Goal: Task Accomplishment & Management: Complete application form

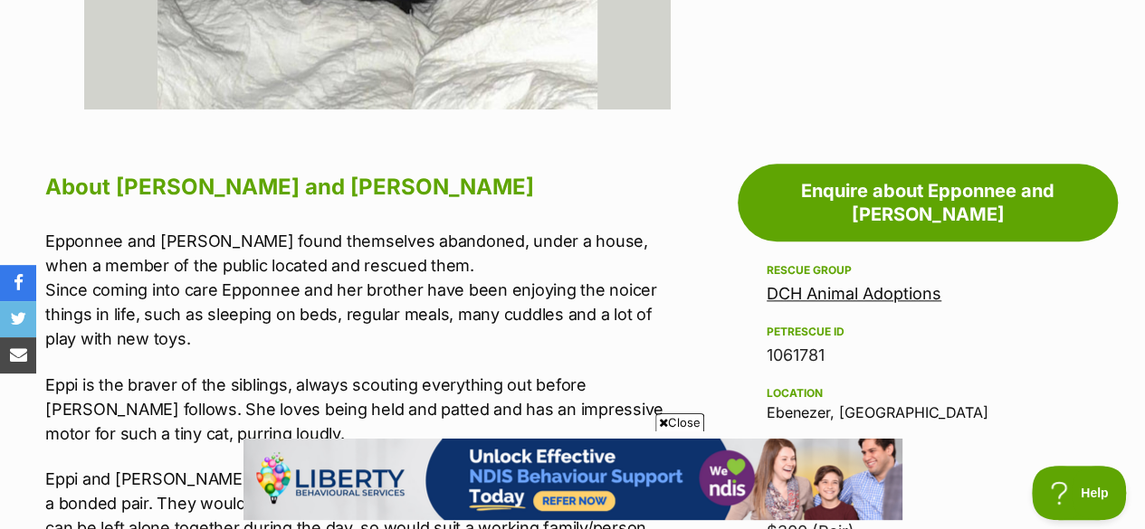
scroll to position [995, 0]
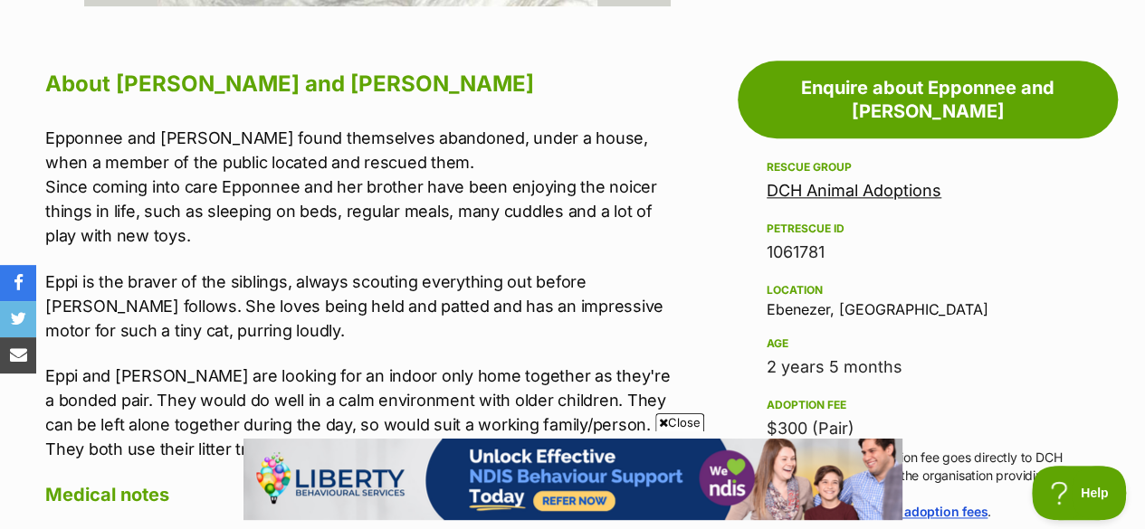
click at [848, 181] on link "DCH Animal Adoptions" at bounding box center [853, 190] width 175 height 19
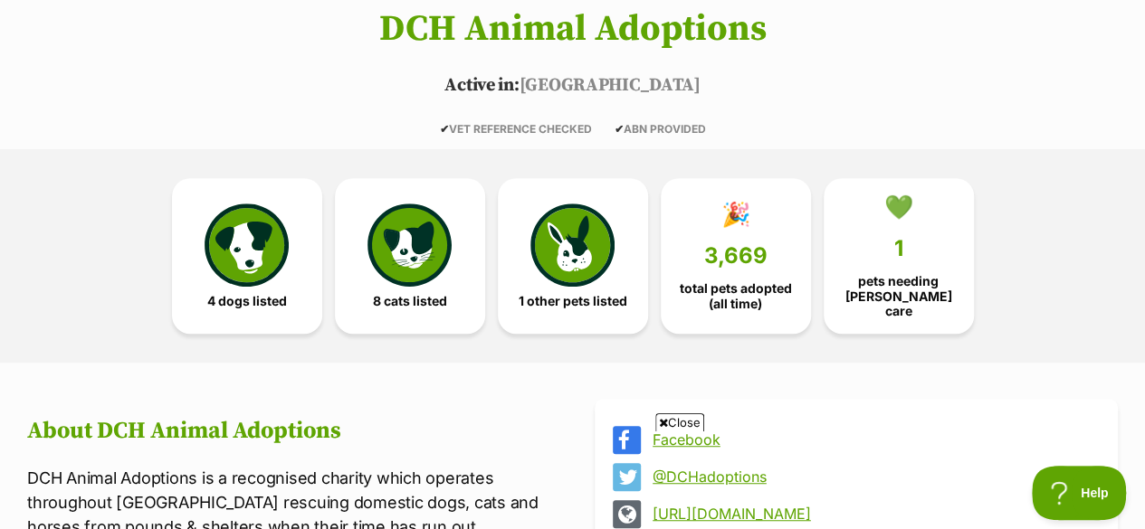
scroll to position [543, 0]
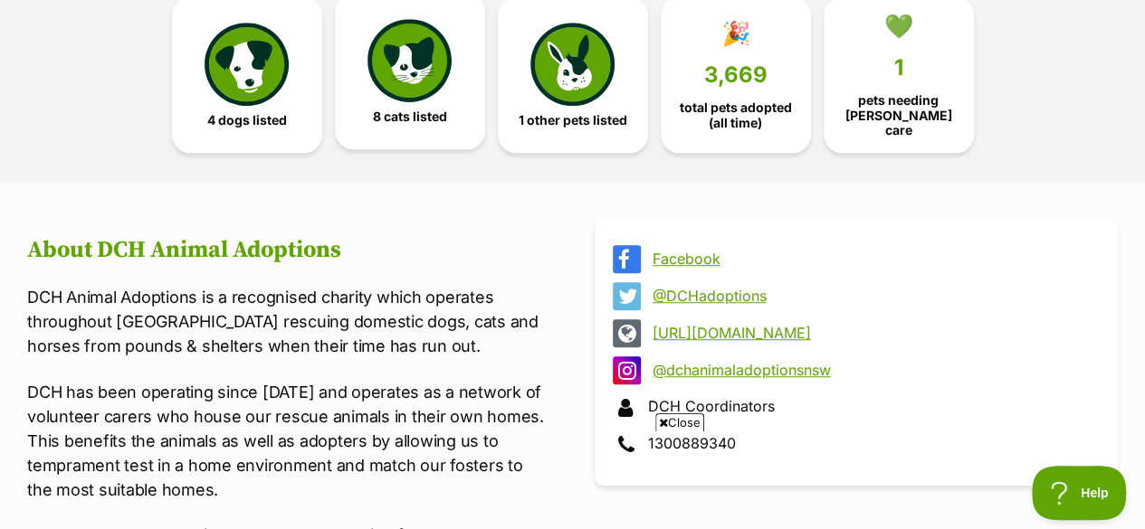
click at [407, 53] on img at bounding box center [408, 60] width 83 height 83
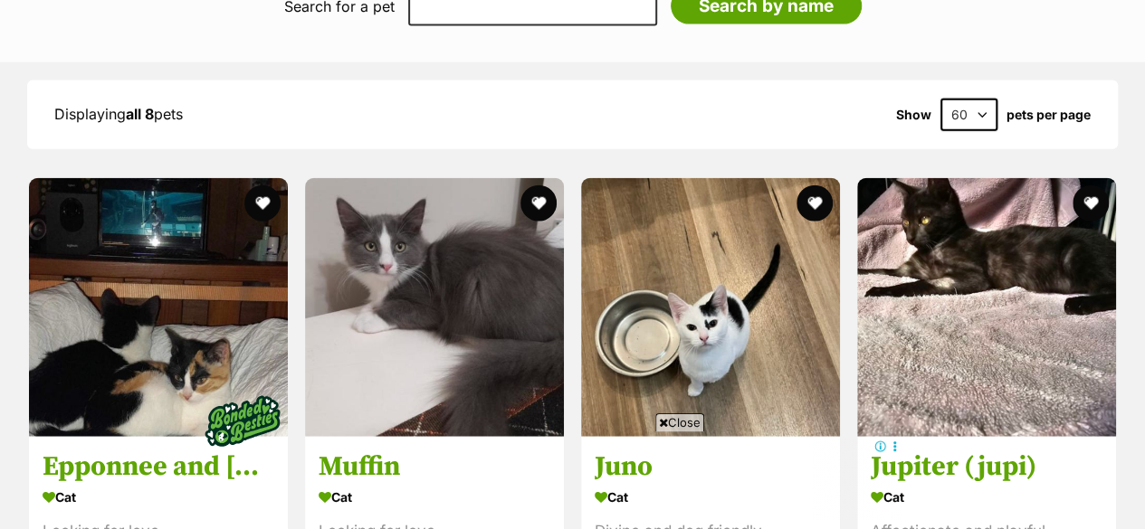
scroll to position [2106, 0]
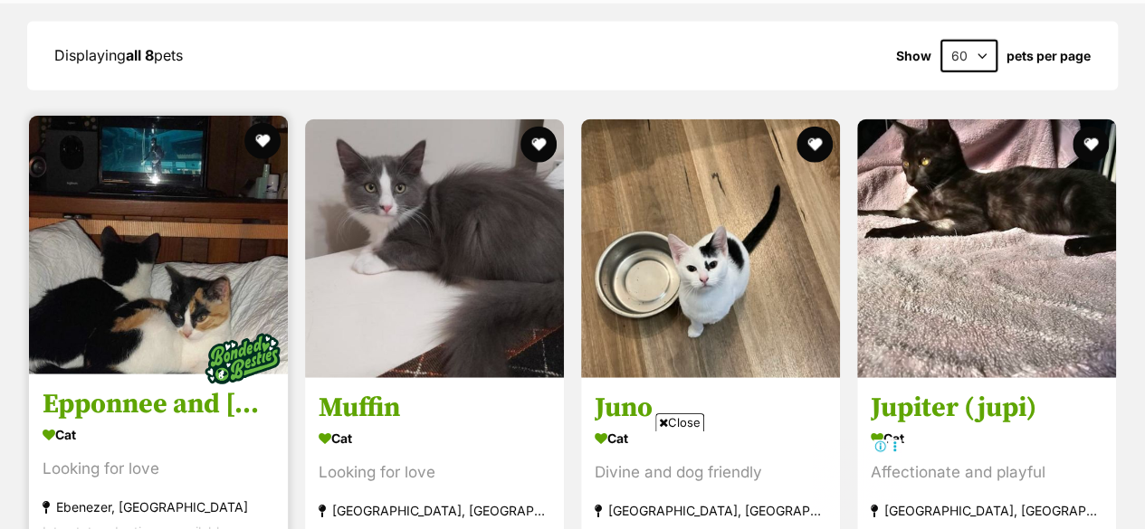
click at [138, 236] on img at bounding box center [158, 245] width 259 height 259
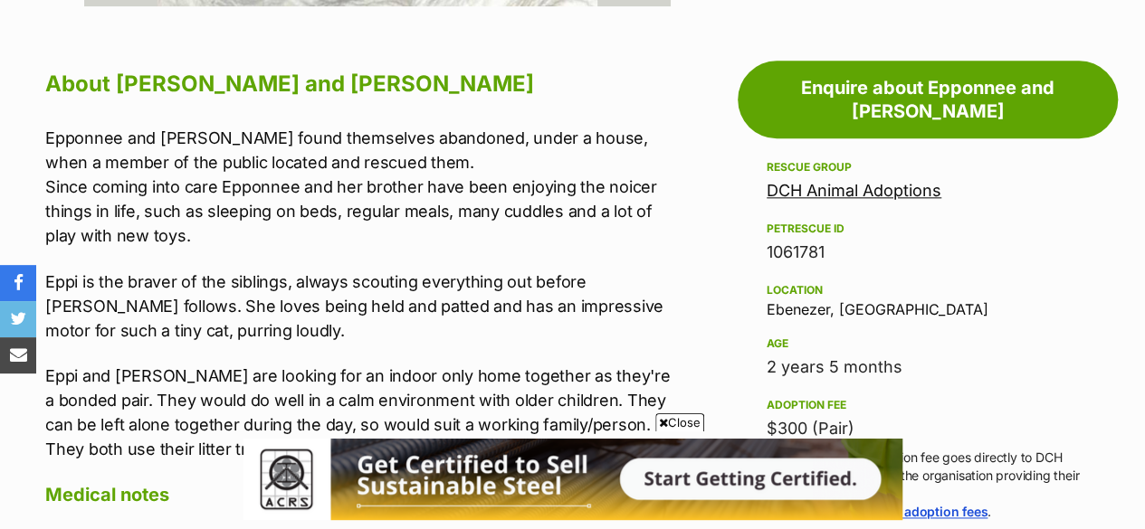
click at [827, 181] on link "DCH Animal Adoptions" at bounding box center [853, 190] width 175 height 19
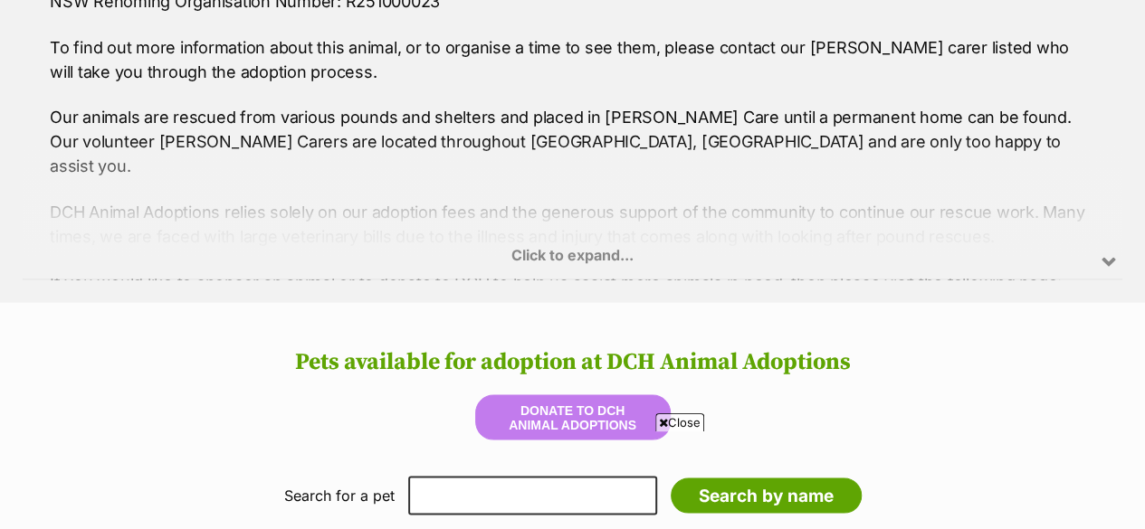
scroll to position [1629, 0]
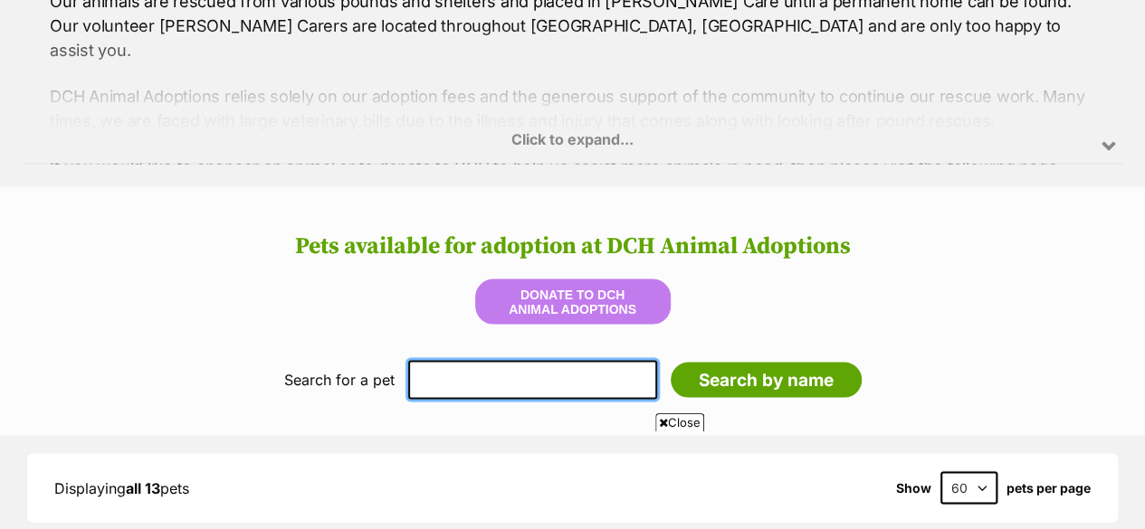
drag, startPoint x: 448, startPoint y: 331, endPoint x: 433, endPoint y: 321, distance: 18.3
click at [448, 360] on input "text" at bounding box center [532, 379] width 249 height 38
type input "epponnee"
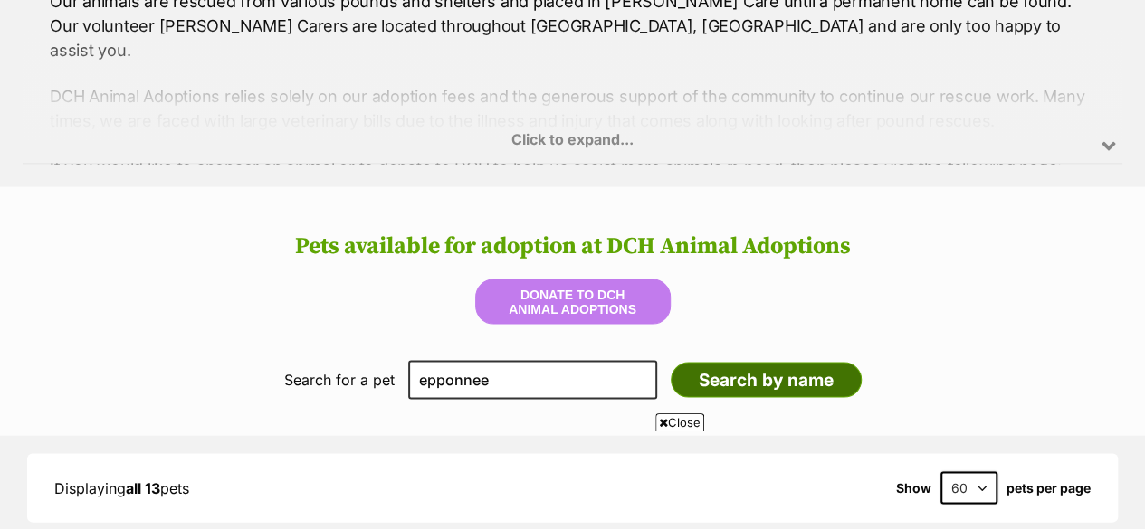
click at [716, 362] on input "Search by name" at bounding box center [766, 380] width 191 height 36
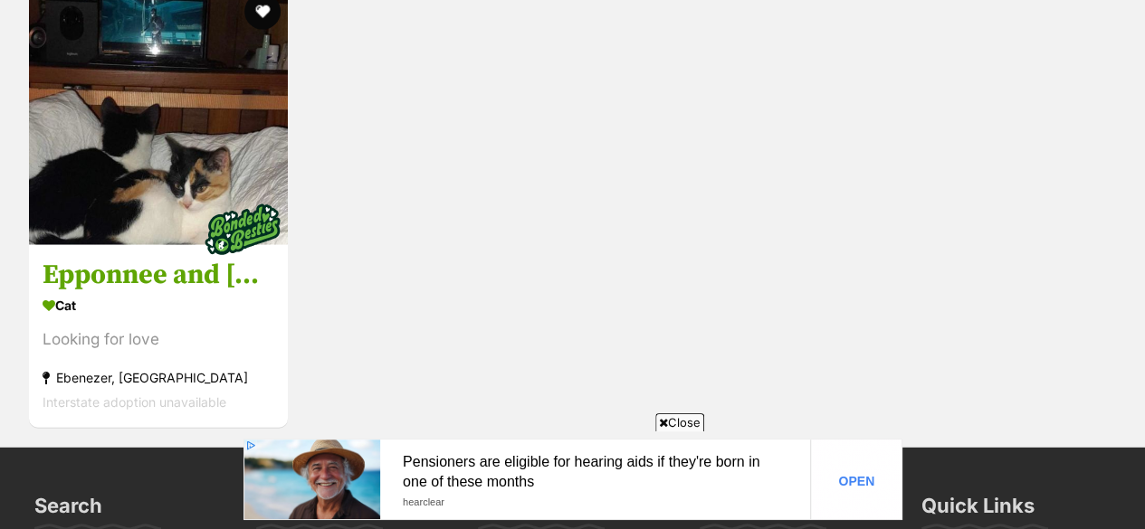
scroll to position [2270, 0]
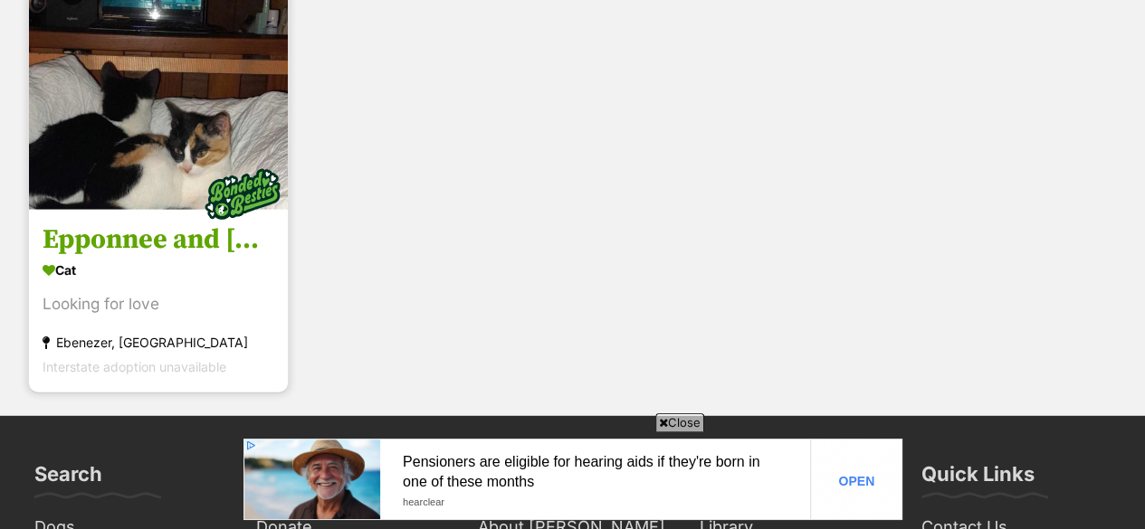
click at [126, 124] on img at bounding box center [158, 80] width 259 height 259
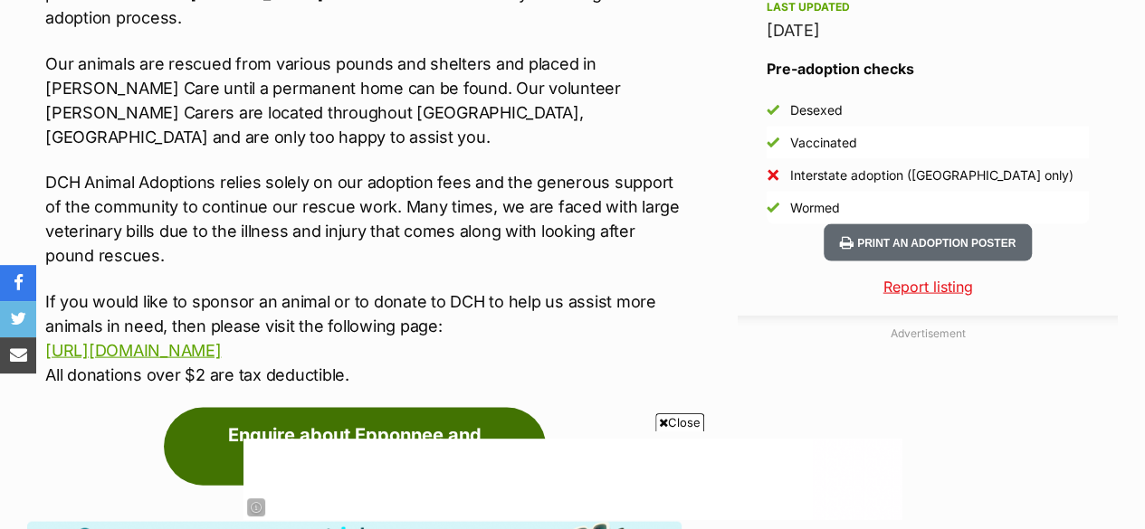
click at [404, 408] on link "Enquire about Epponnee and [PERSON_NAME]" at bounding box center [355, 447] width 382 height 78
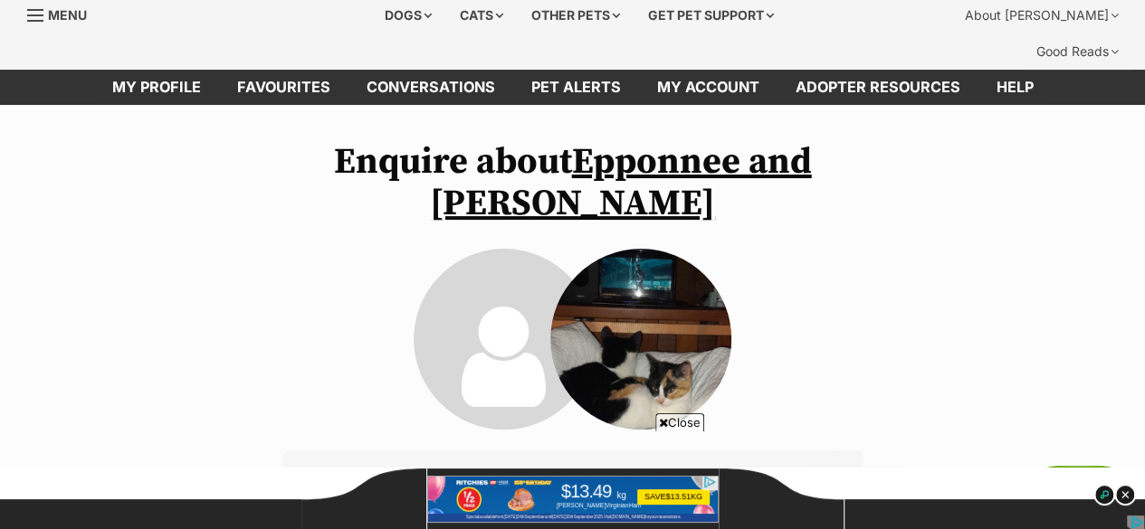
drag, startPoint x: 1153, startPoint y: 202, endPoint x: 1156, endPoint y: 55, distance: 146.6
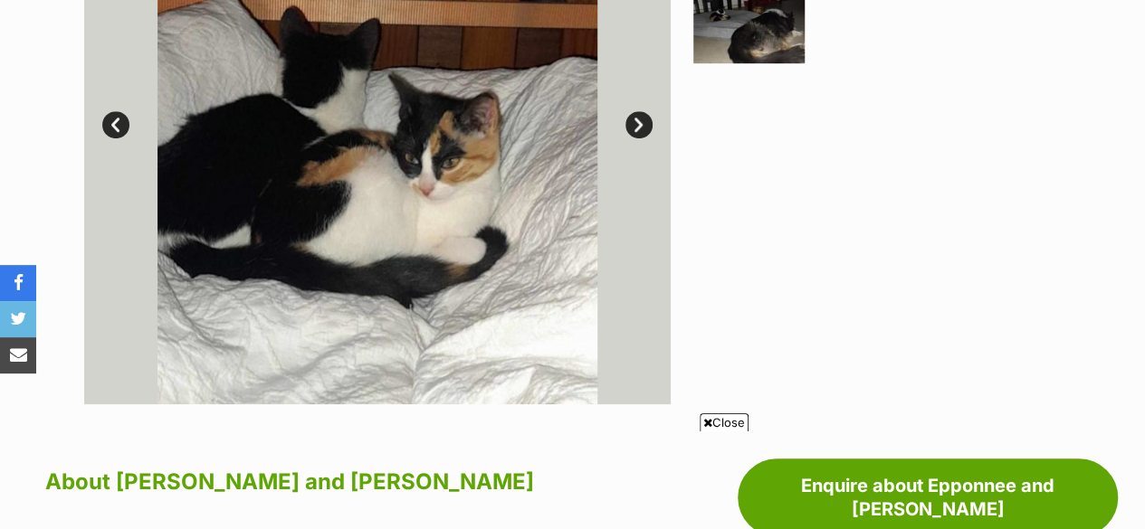
scroll to position [123, 0]
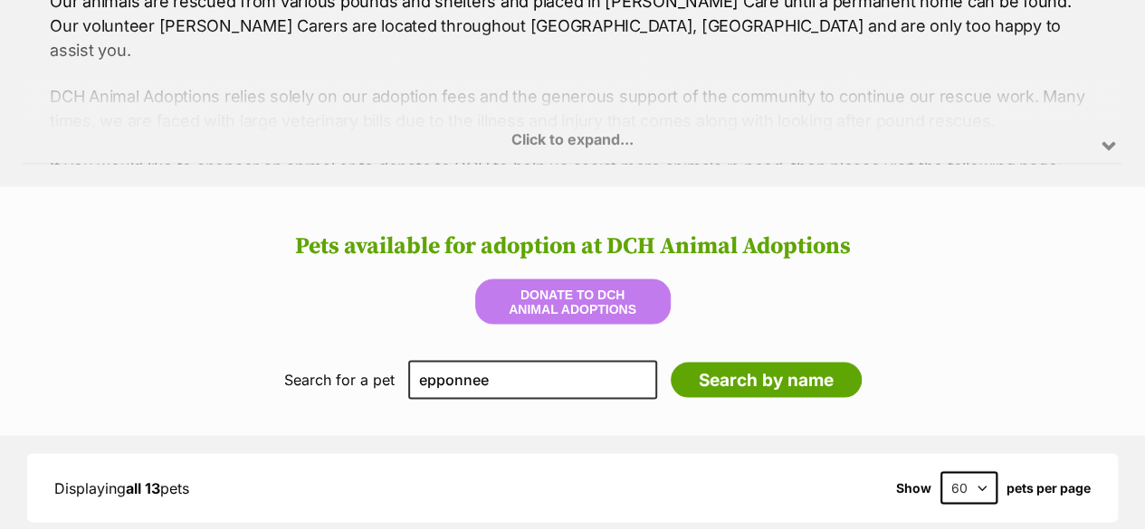
scroll to position [1629, 0]
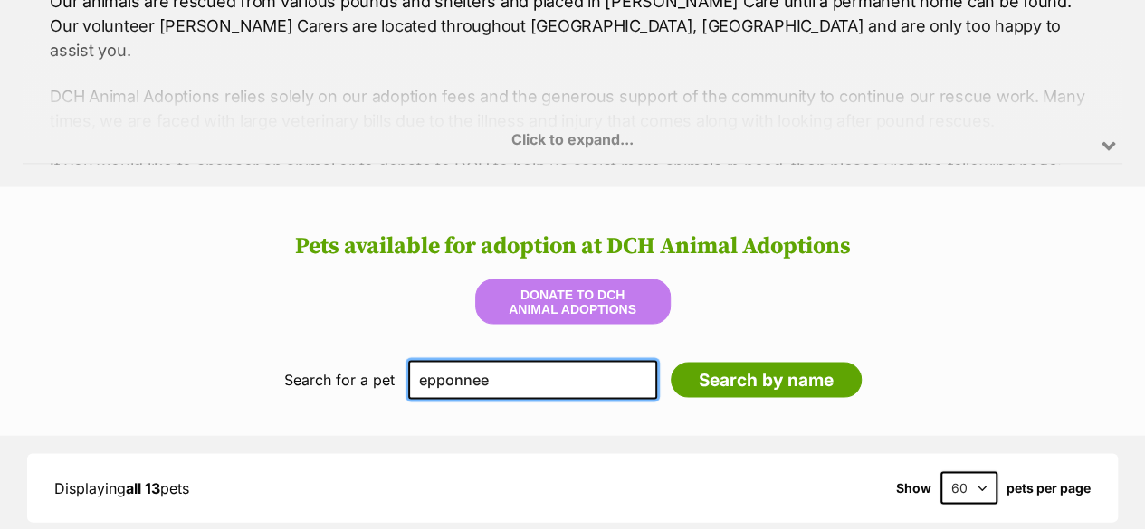
click at [518, 360] on input "epponnee" at bounding box center [532, 379] width 249 height 38
type input "e"
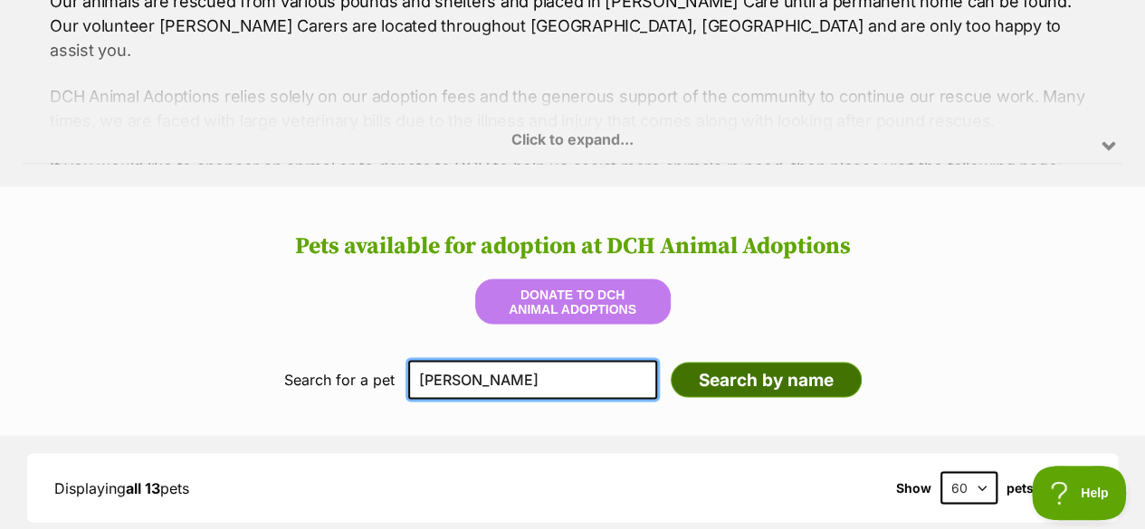
type input "jacinta"
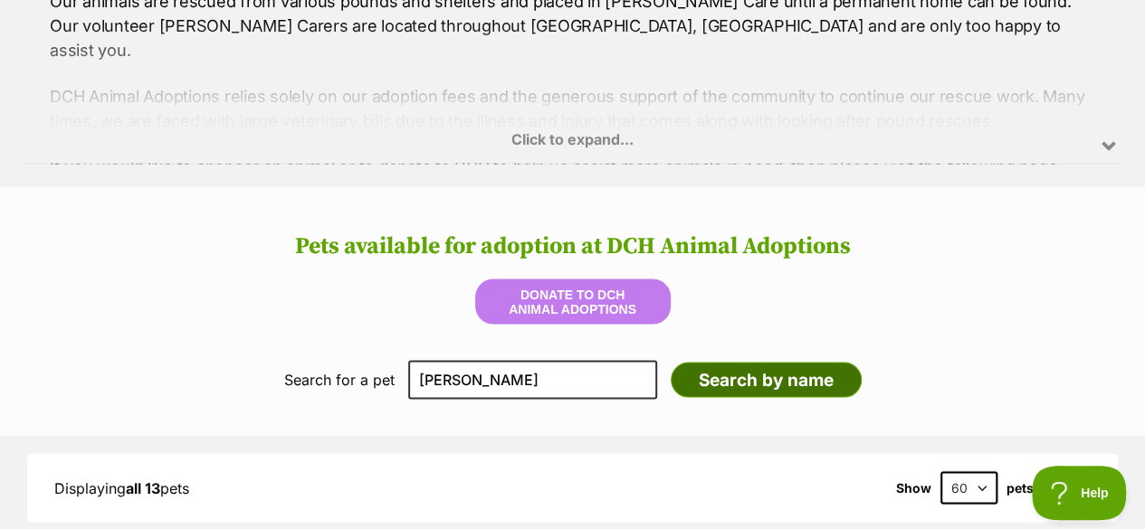
click at [709, 362] on input "Search by name" at bounding box center [766, 380] width 191 height 36
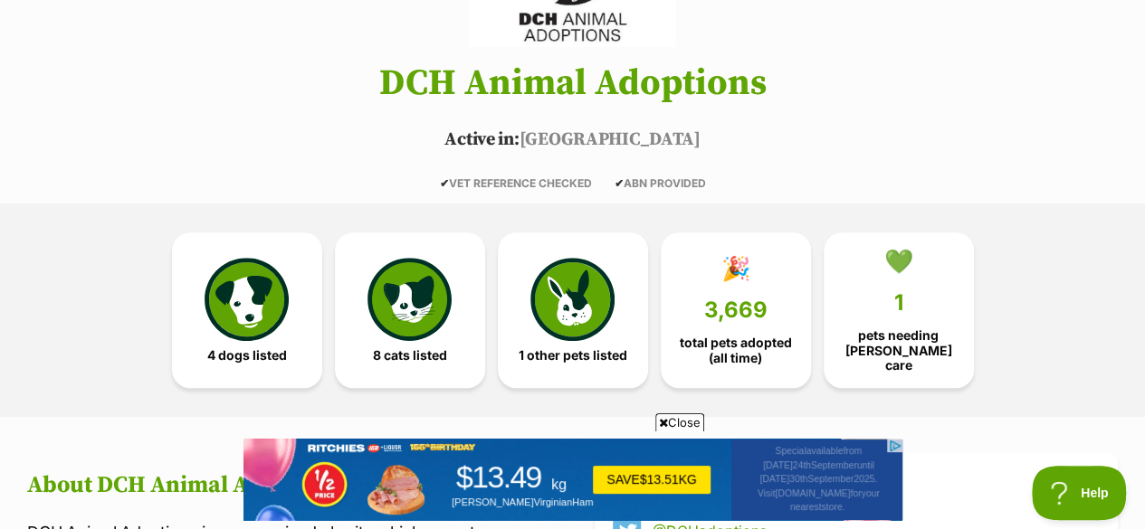
scroll to position [315, 0]
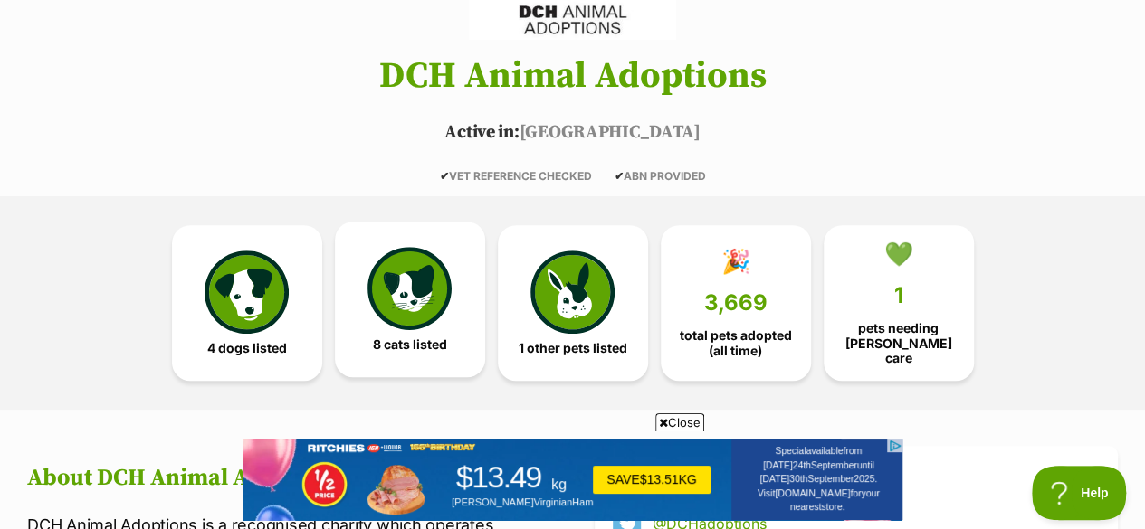
click at [402, 247] on img at bounding box center [408, 288] width 83 height 83
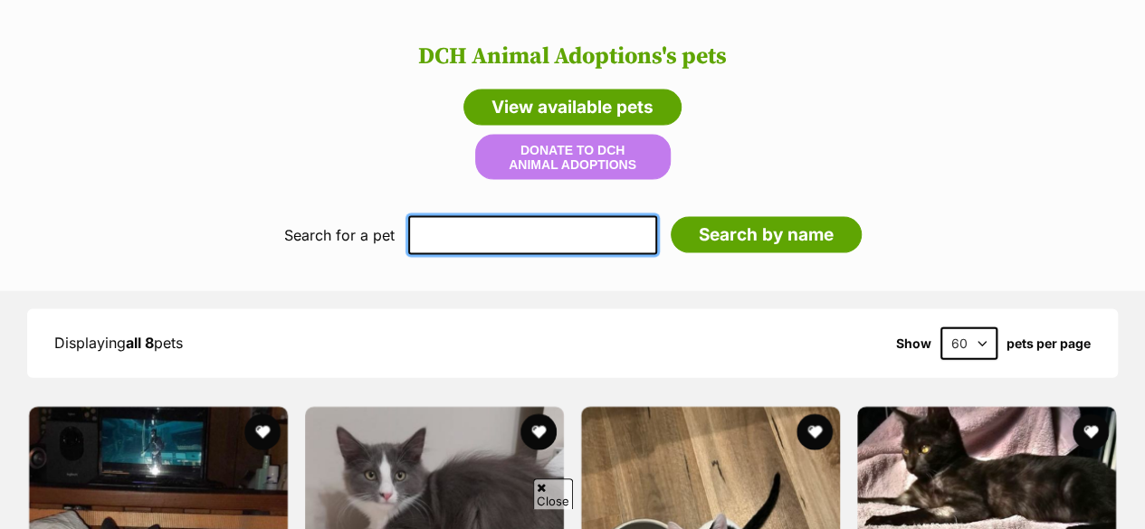
click at [451, 216] on input "text" at bounding box center [532, 235] width 249 height 38
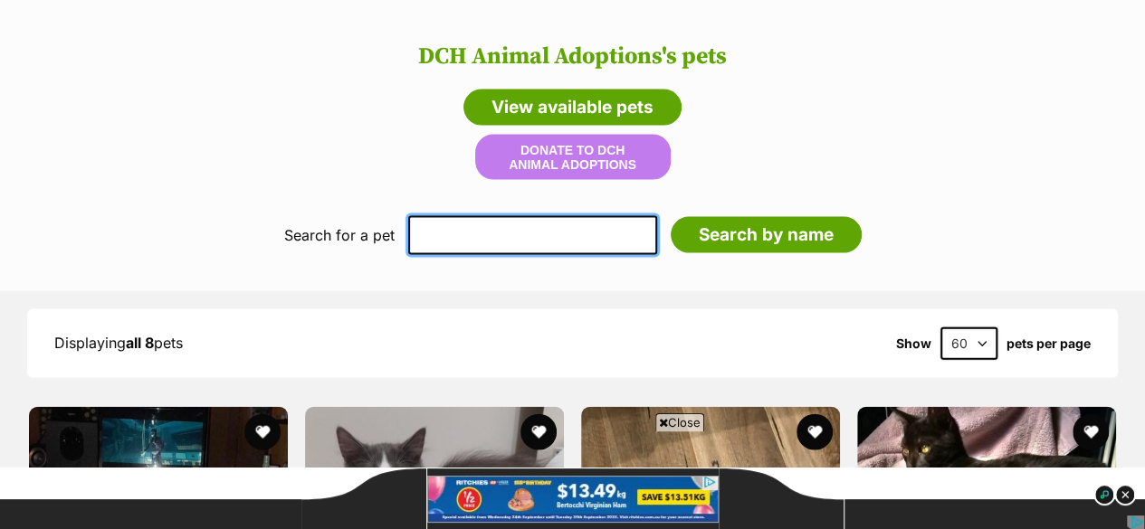
type input "jacinta"
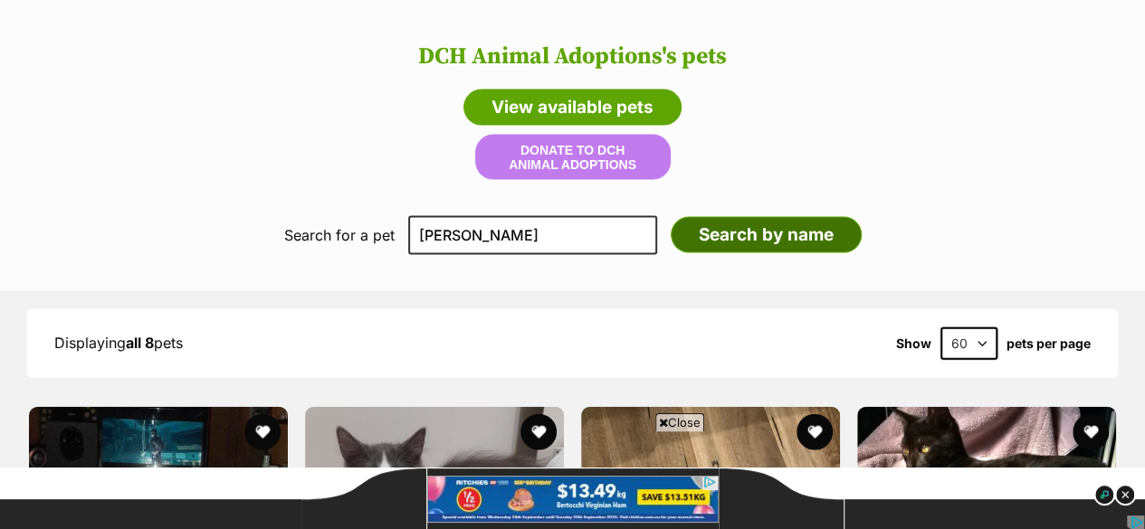
click at [718, 217] on input "Search by name" at bounding box center [766, 235] width 191 height 36
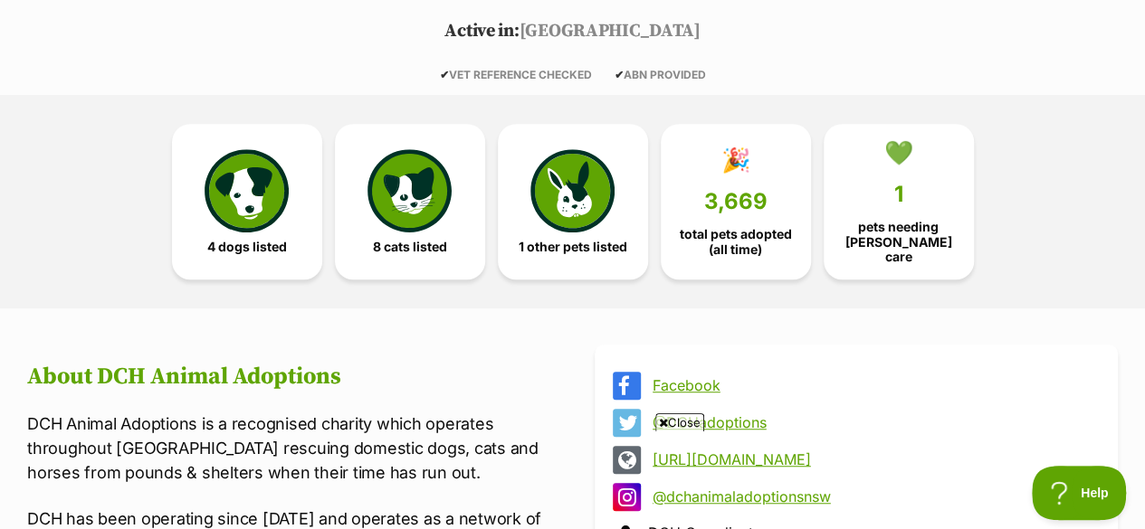
scroll to position [373, 0]
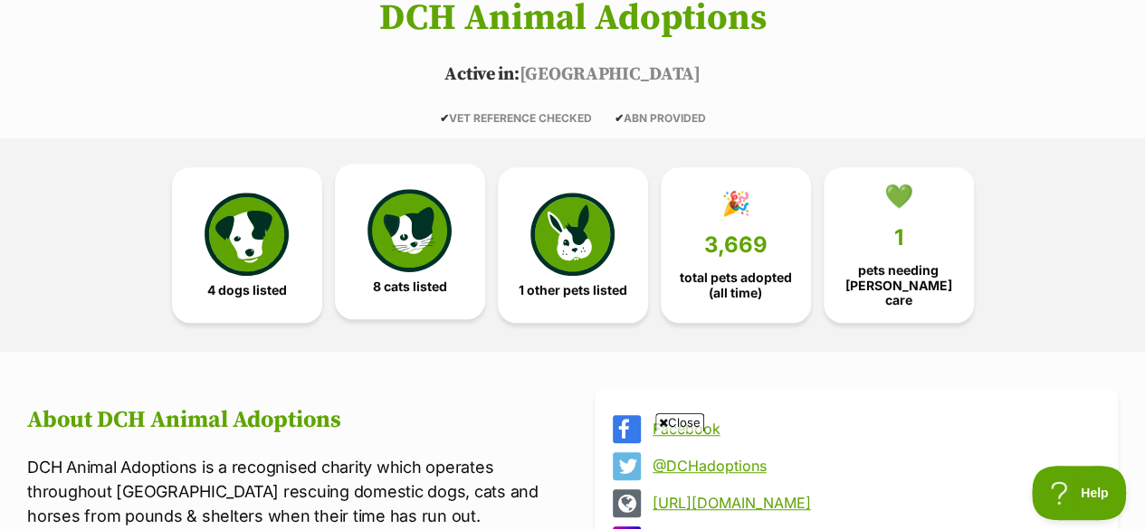
click at [409, 202] on img at bounding box center [408, 230] width 83 height 83
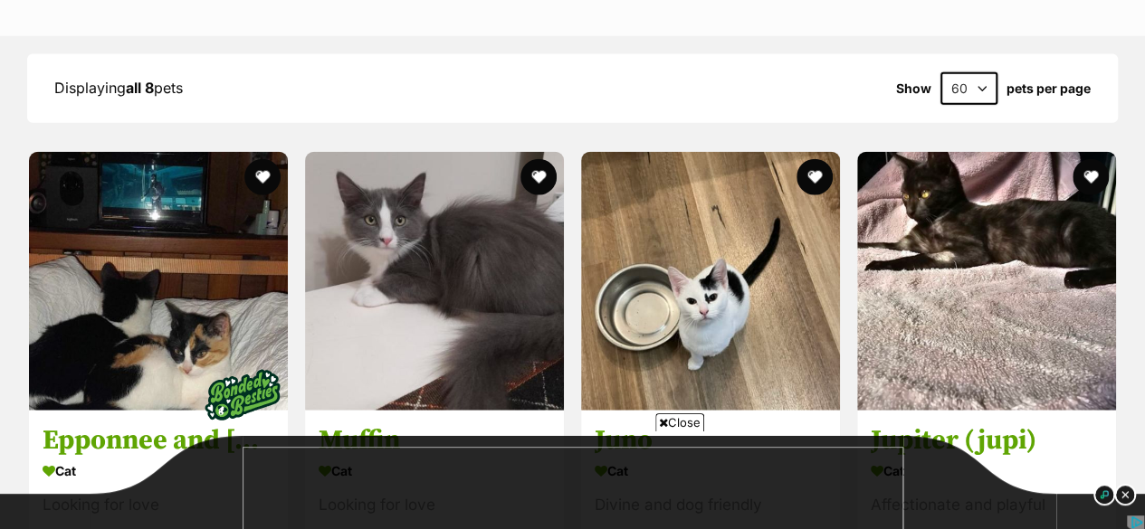
scroll to position [2103, 0]
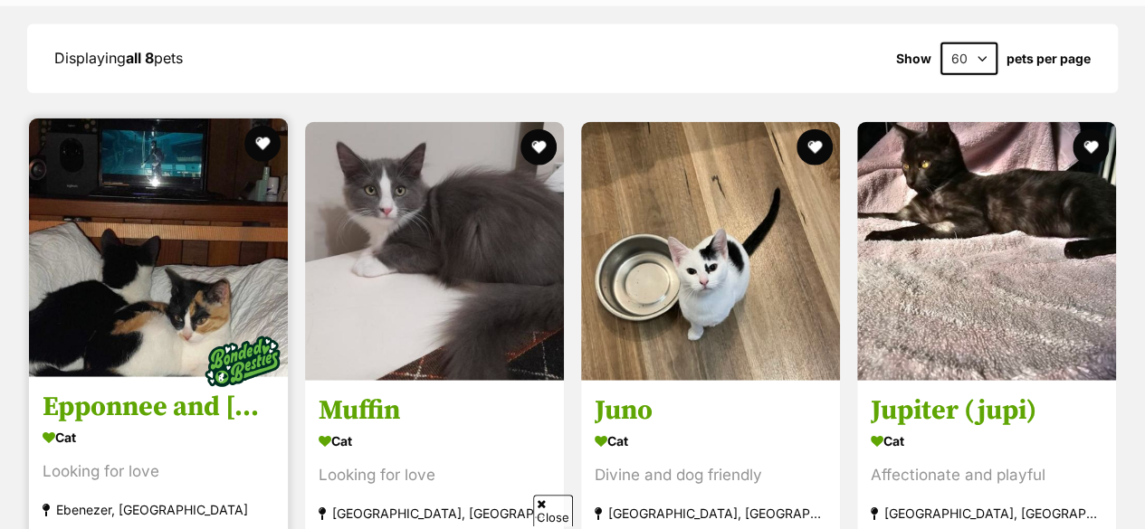
click at [125, 170] on img at bounding box center [158, 248] width 259 height 259
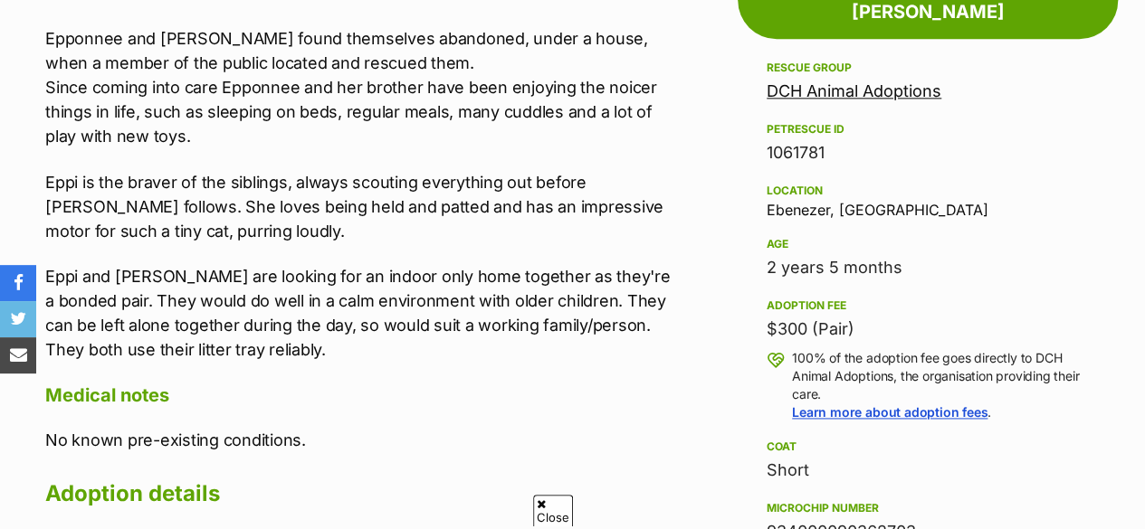
scroll to position [1321, 0]
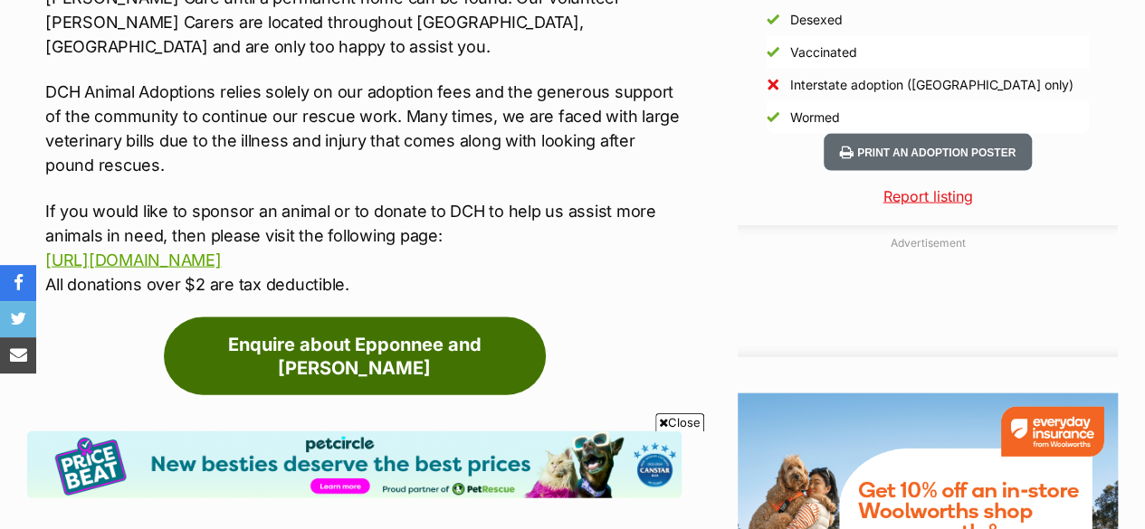
scroll to position [0, 0]
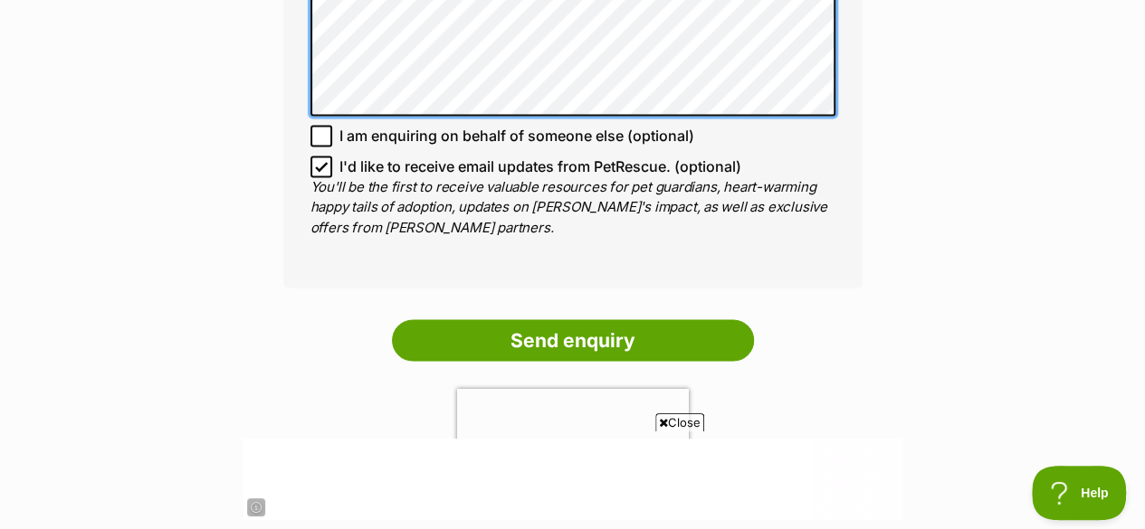
scroll to position [1538, 0]
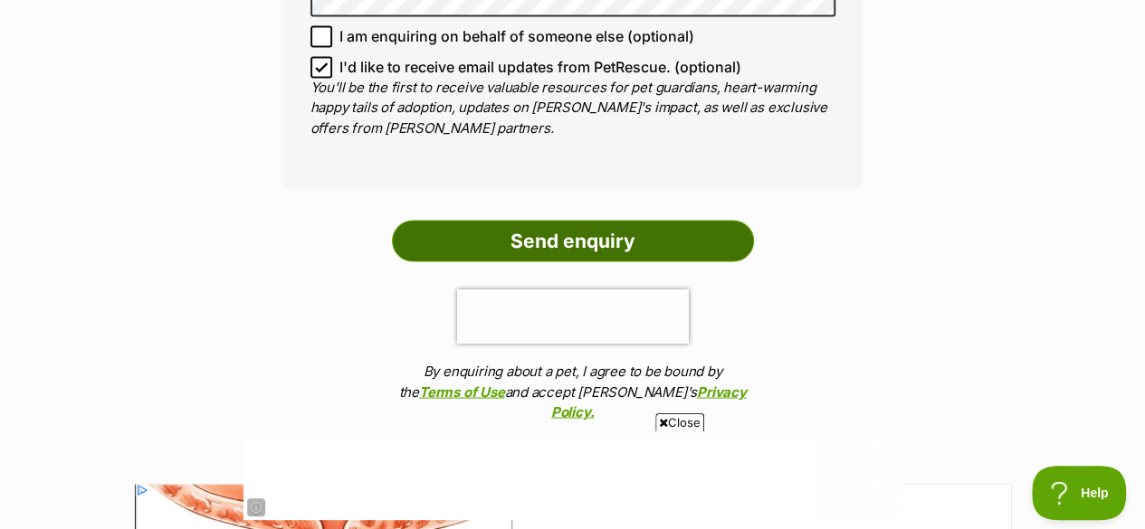
click at [554, 220] on input "Send enquiry" at bounding box center [573, 241] width 362 height 42
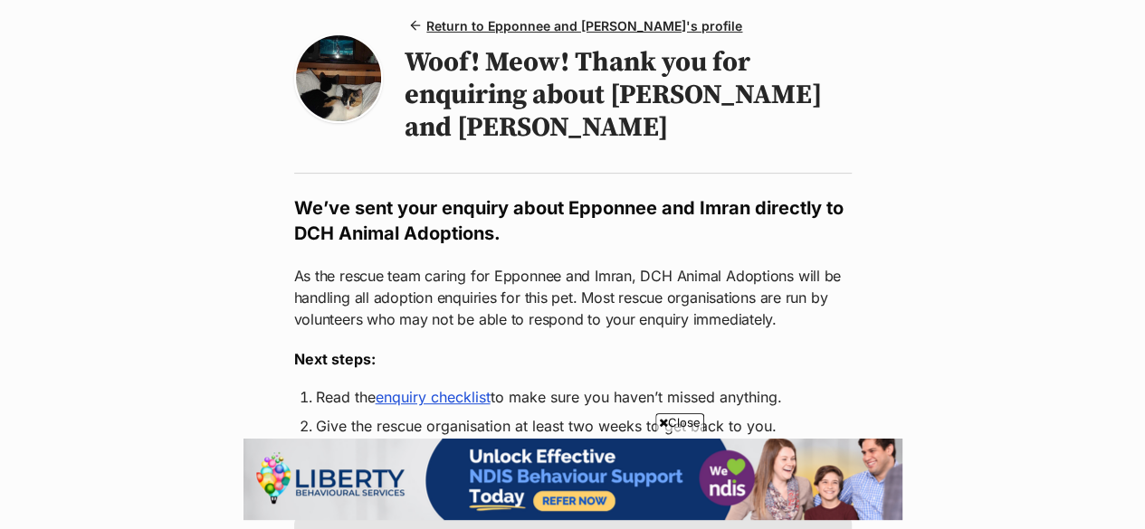
scroll to position [271, 0]
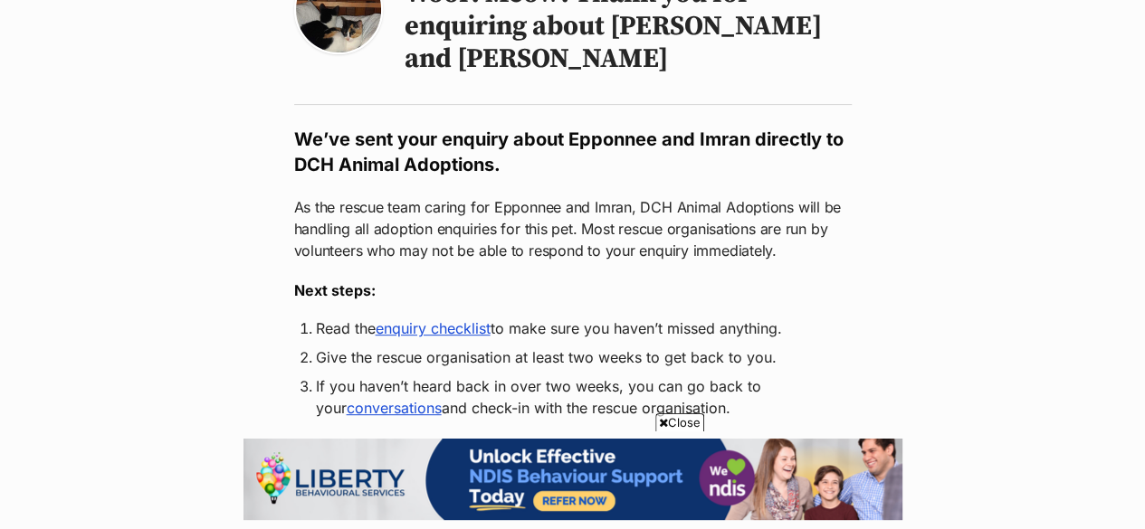
click at [423, 319] on link "enquiry checklist" at bounding box center [433, 328] width 115 height 18
